Goal: Check status: Check status

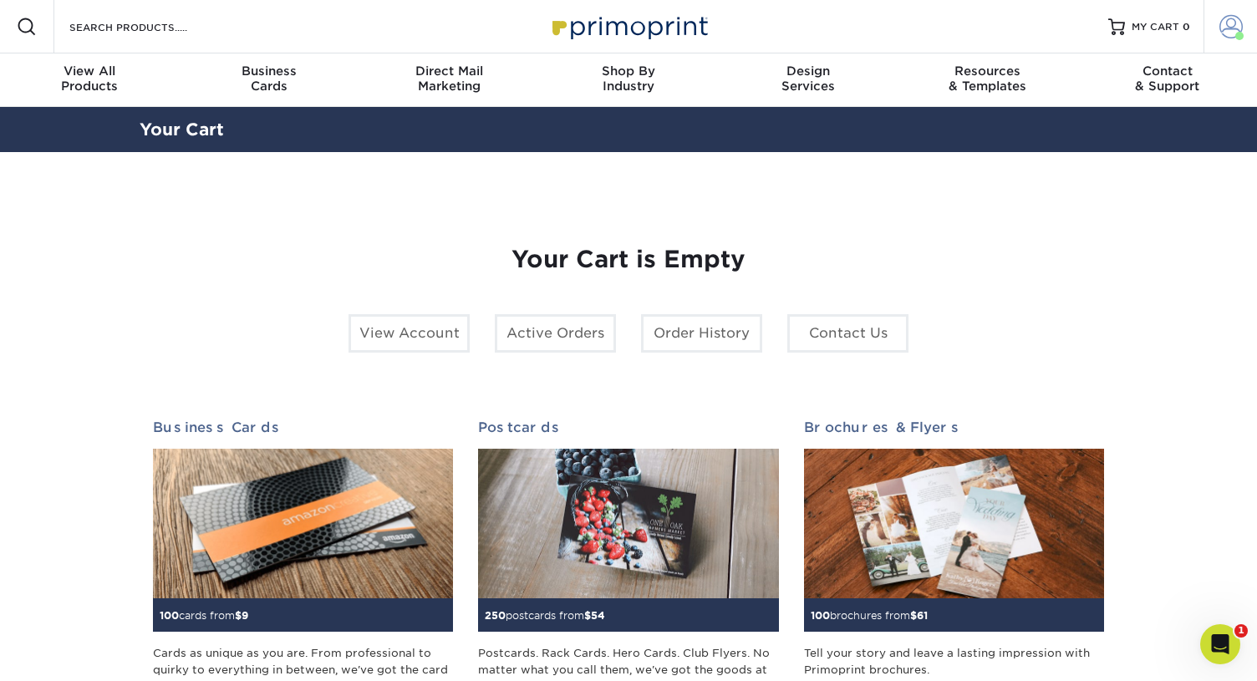
click at [1244, 20] on link "Account" at bounding box center [1231, 27] width 54 height 54
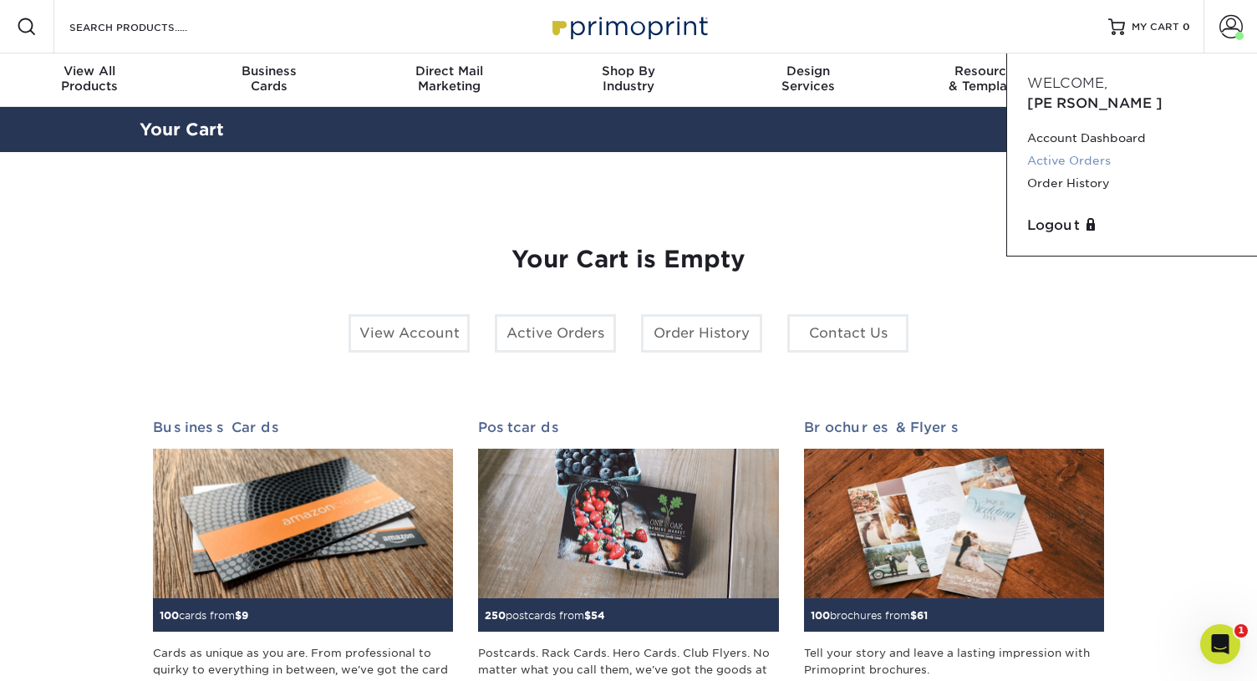
click at [1047, 150] on link "Active Orders" at bounding box center [1132, 161] width 210 height 23
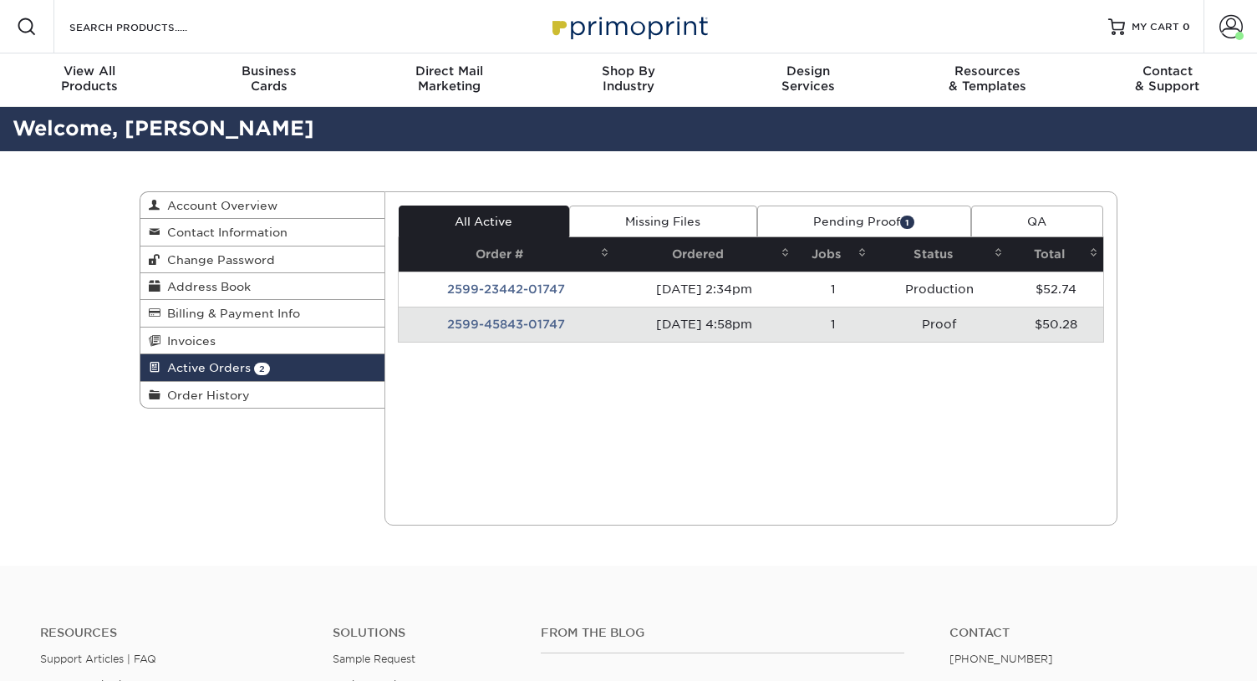
click at [686, 318] on td "[DATE] 4:58pm" at bounding box center [704, 324] width 181 height 35
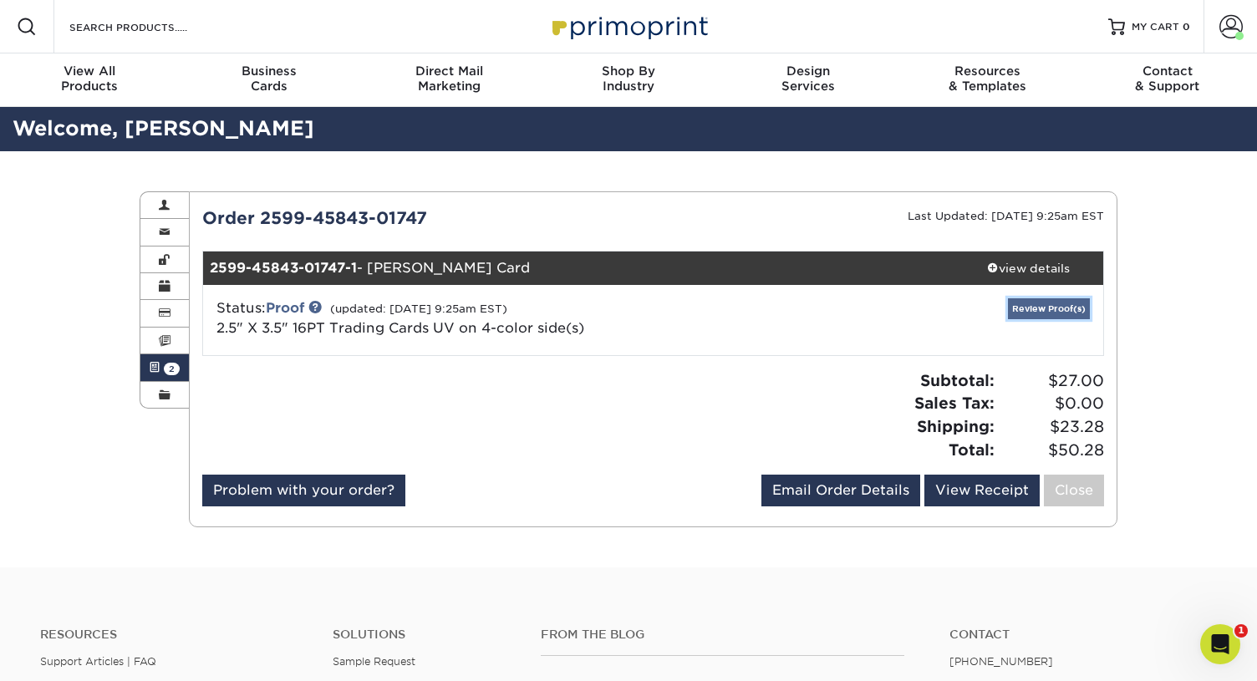
click at [1027, 304] on link "Review Proof(s)" at bounding box center [1049, 308] width 82 height 21
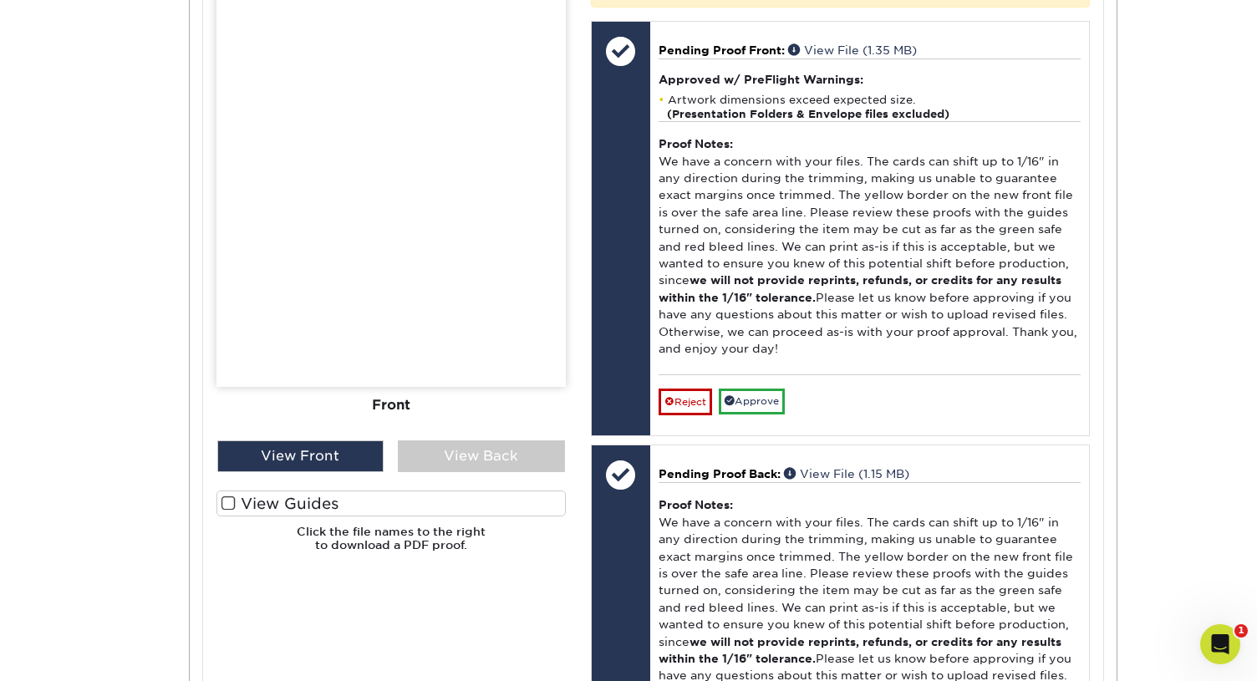
scroll to position [824, 0]
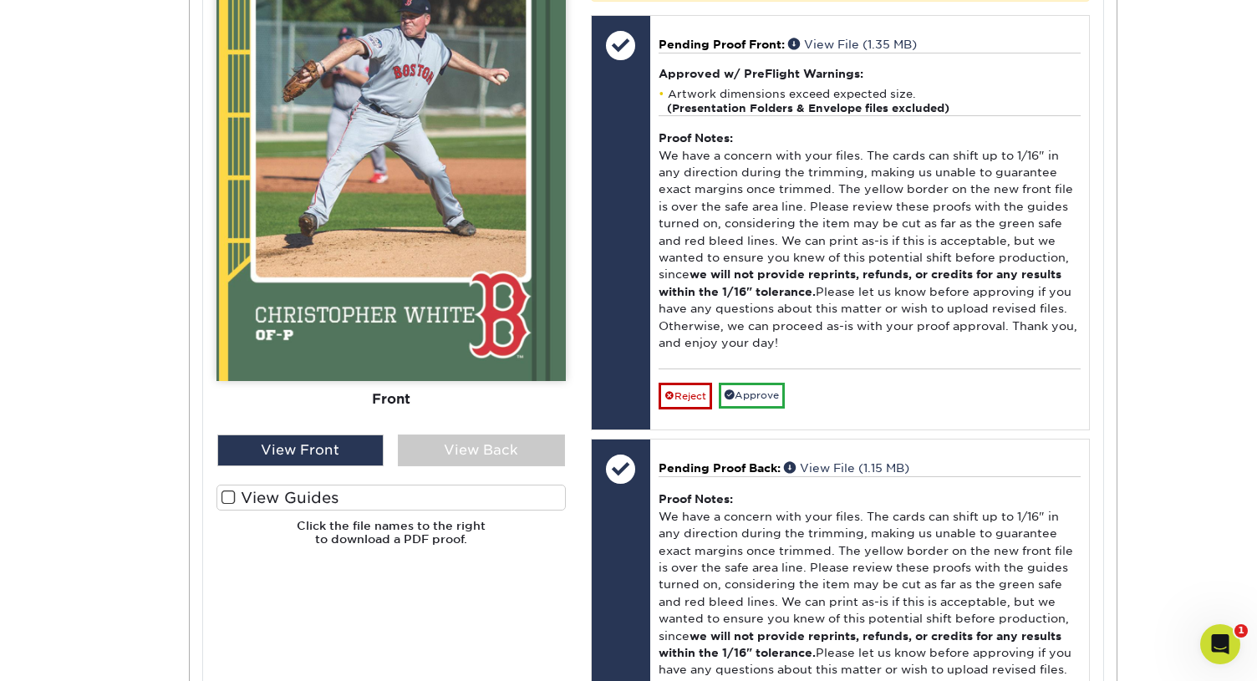
click at [224, 498] on span at bounding box center [229, 498] width 14 height 16
click at [0, 0] on input "View Guides" at bounding box center [0, 0] width 0 height 0
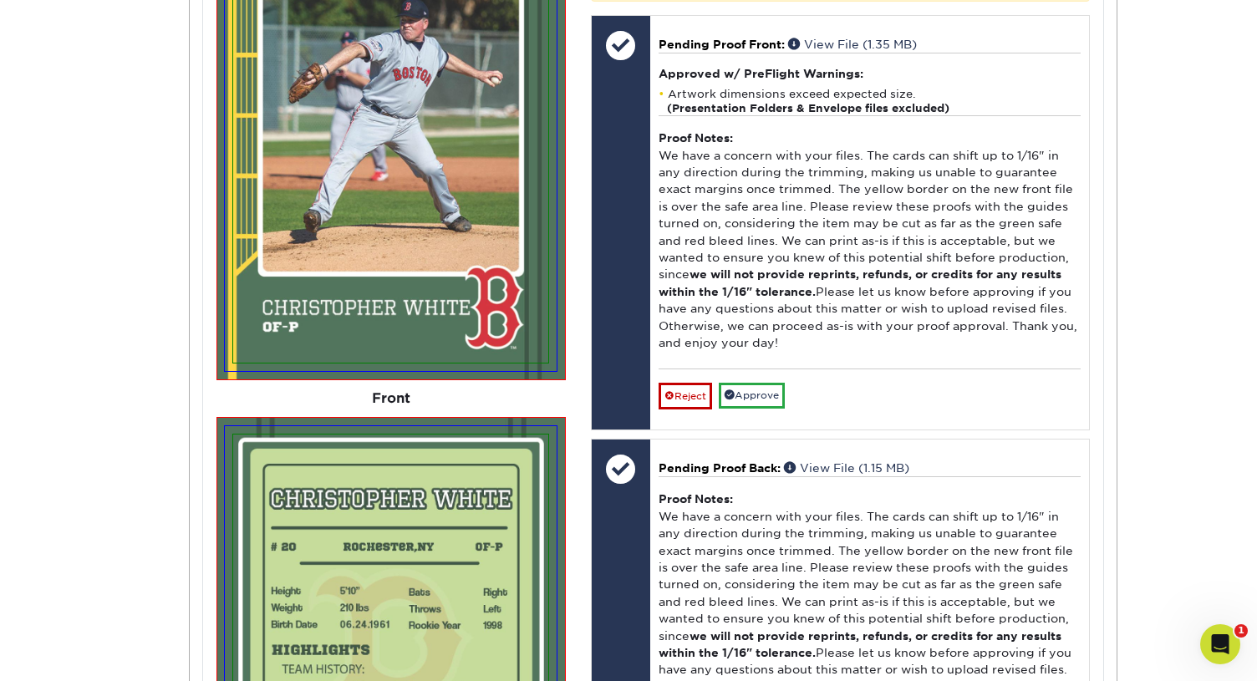
scroll to position [1326, 0]
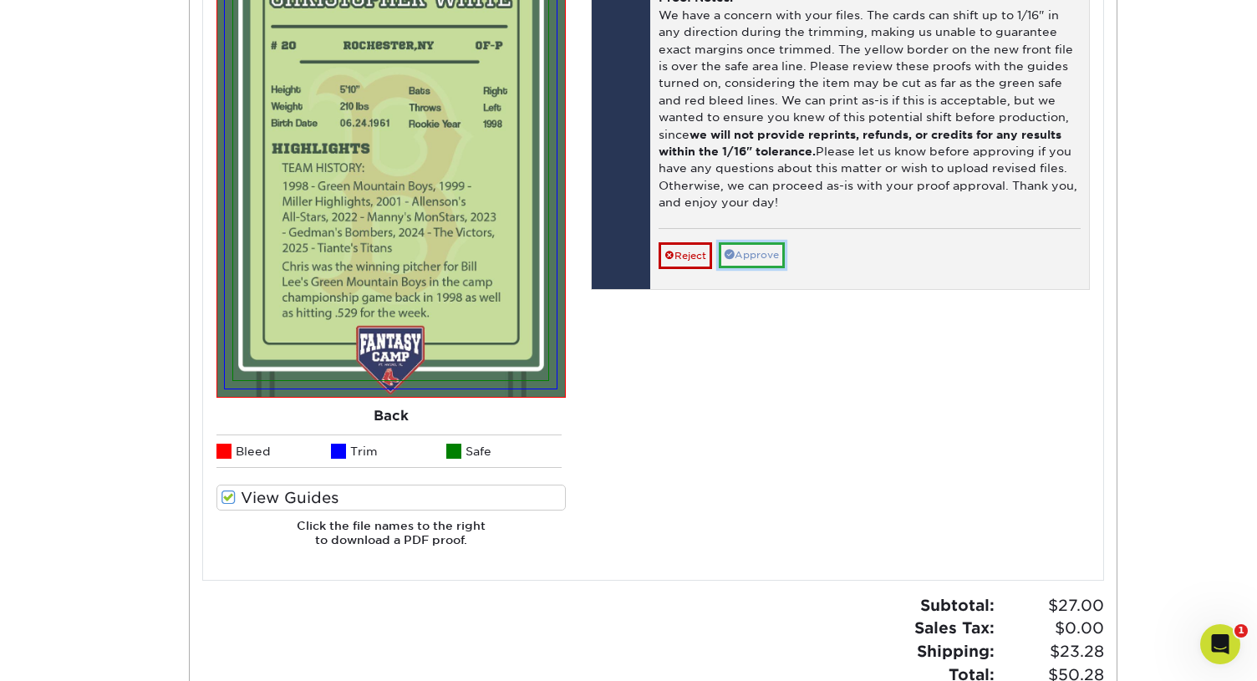
click at [761, 268] on link "Approve" at bounding box center [752, 255] width 66 height 26
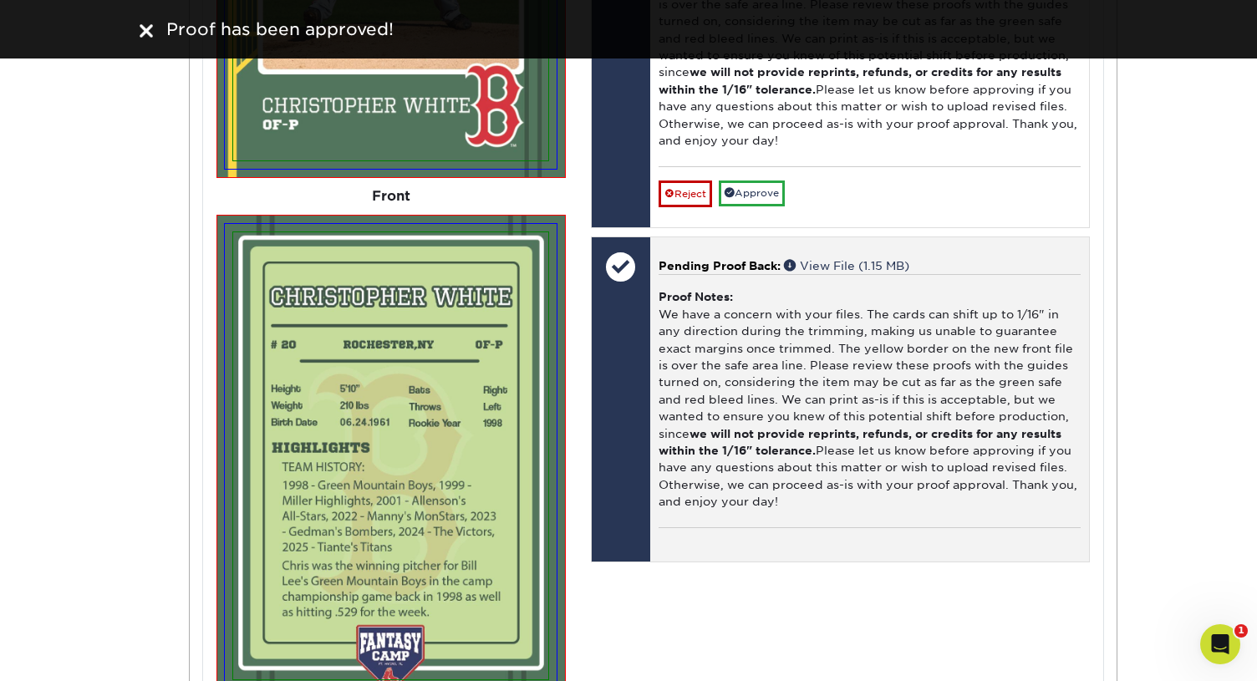
scroll to position [999, 0]
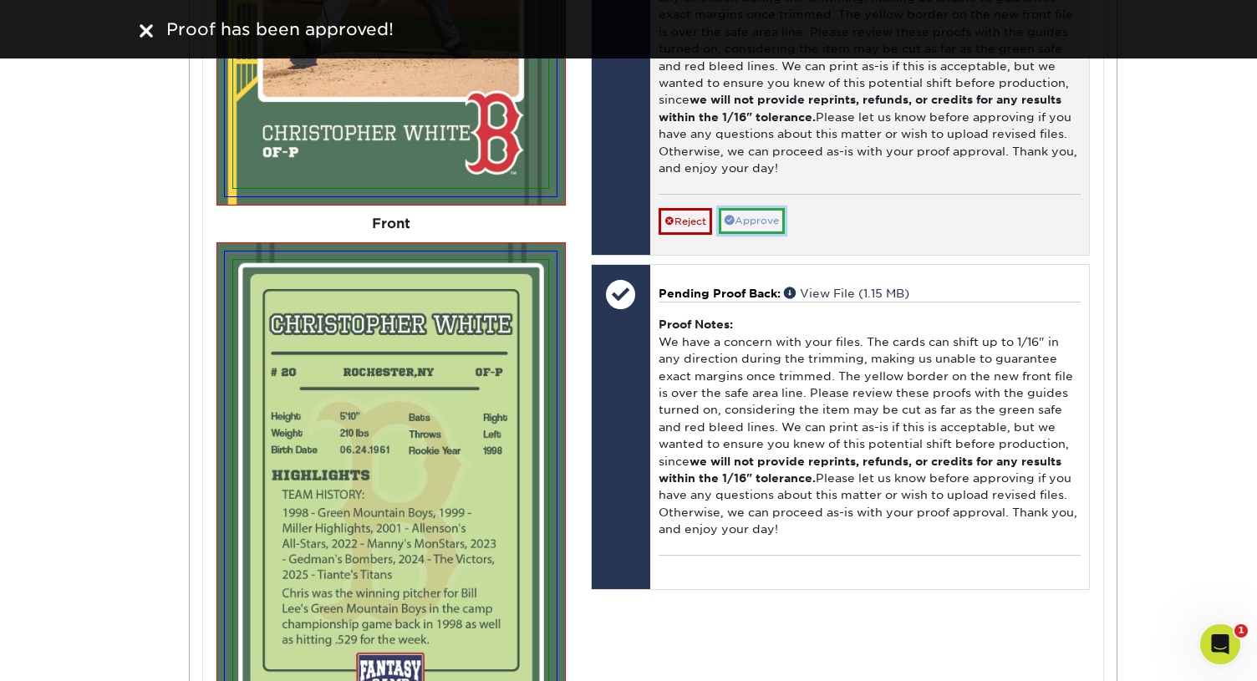
click at [747, 234] on link "Approve" at bounding box center [752, 221] width 66 height 26
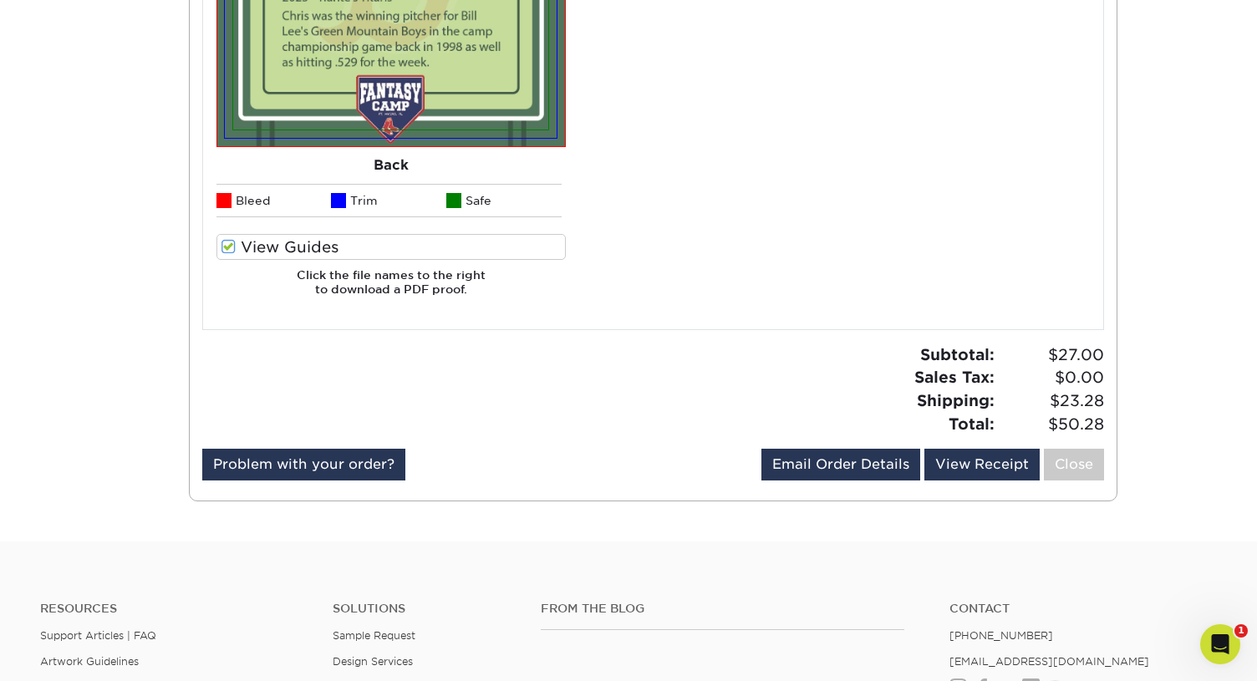
scroll to position [1838, 0]
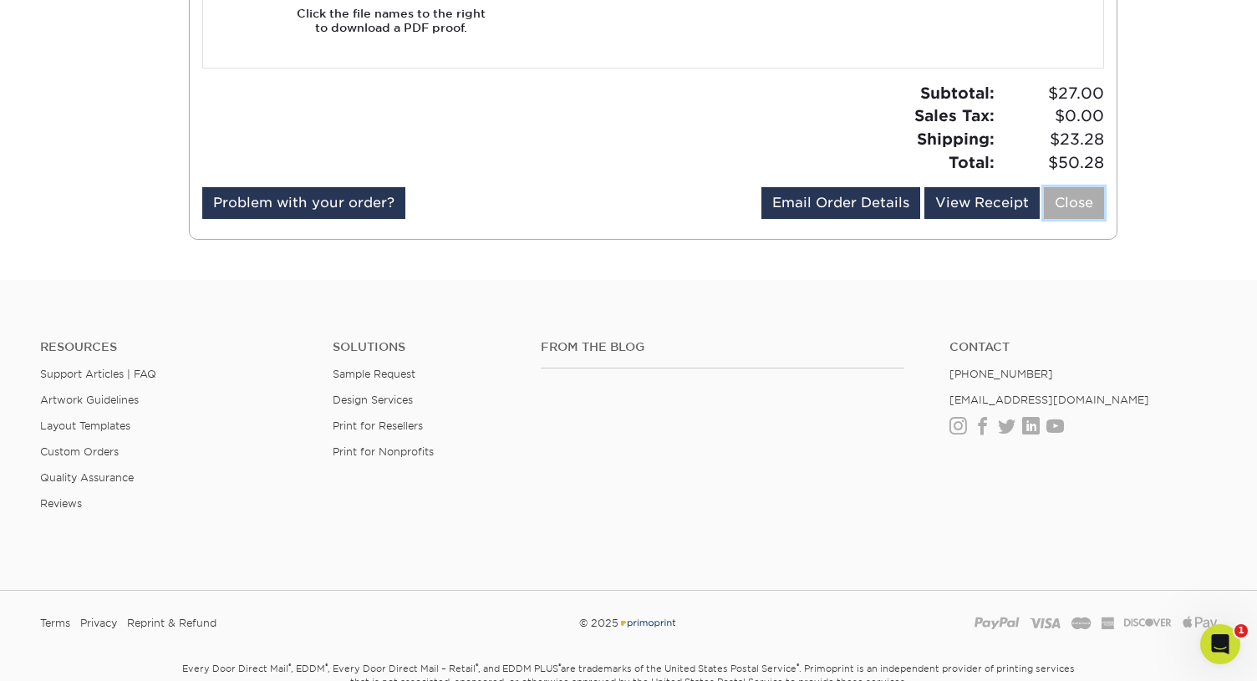
click at [1078, 201] on link "Close" at bounding box center [1074, 203] width 60 height 32
